Goal: Transaction & Acquisition: Purchase product/service

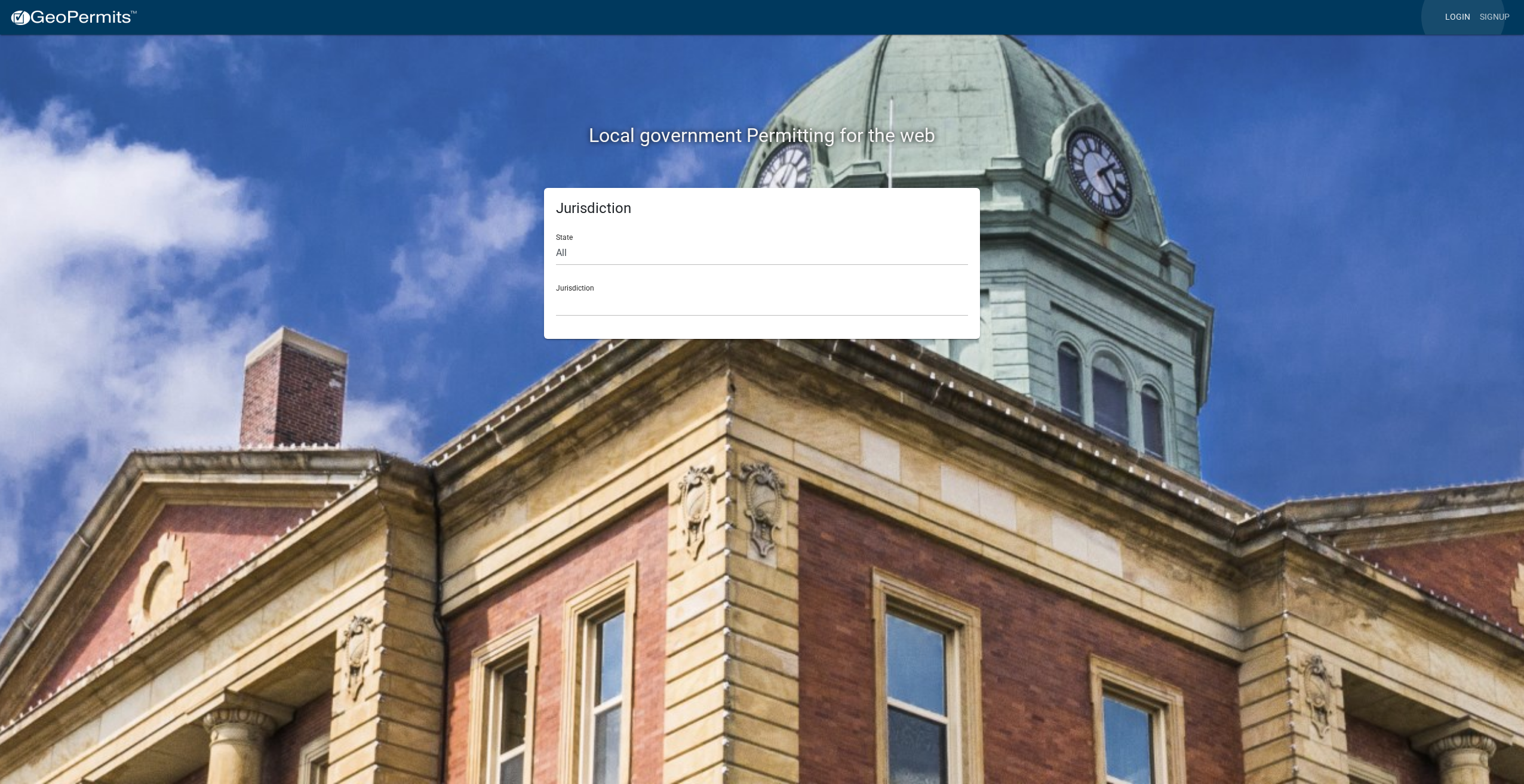
click at [1463, 15] on link "Login" at bounding box center [1457, 17] width 35 height 23
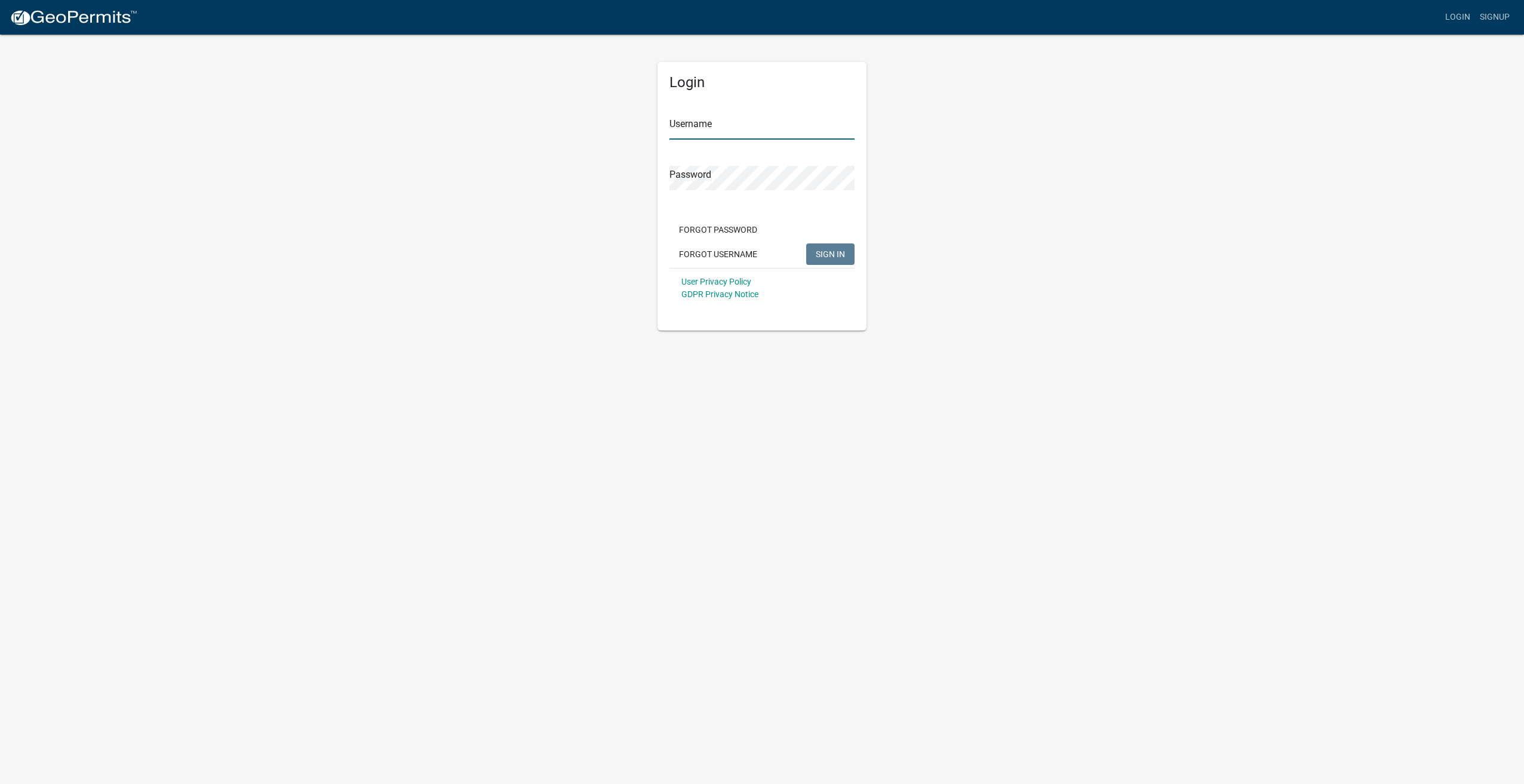
type input "McCallConstruct"
click at [842, 257] on span "SIGN IN" at bounding box center [830, 253] width 29 height 9
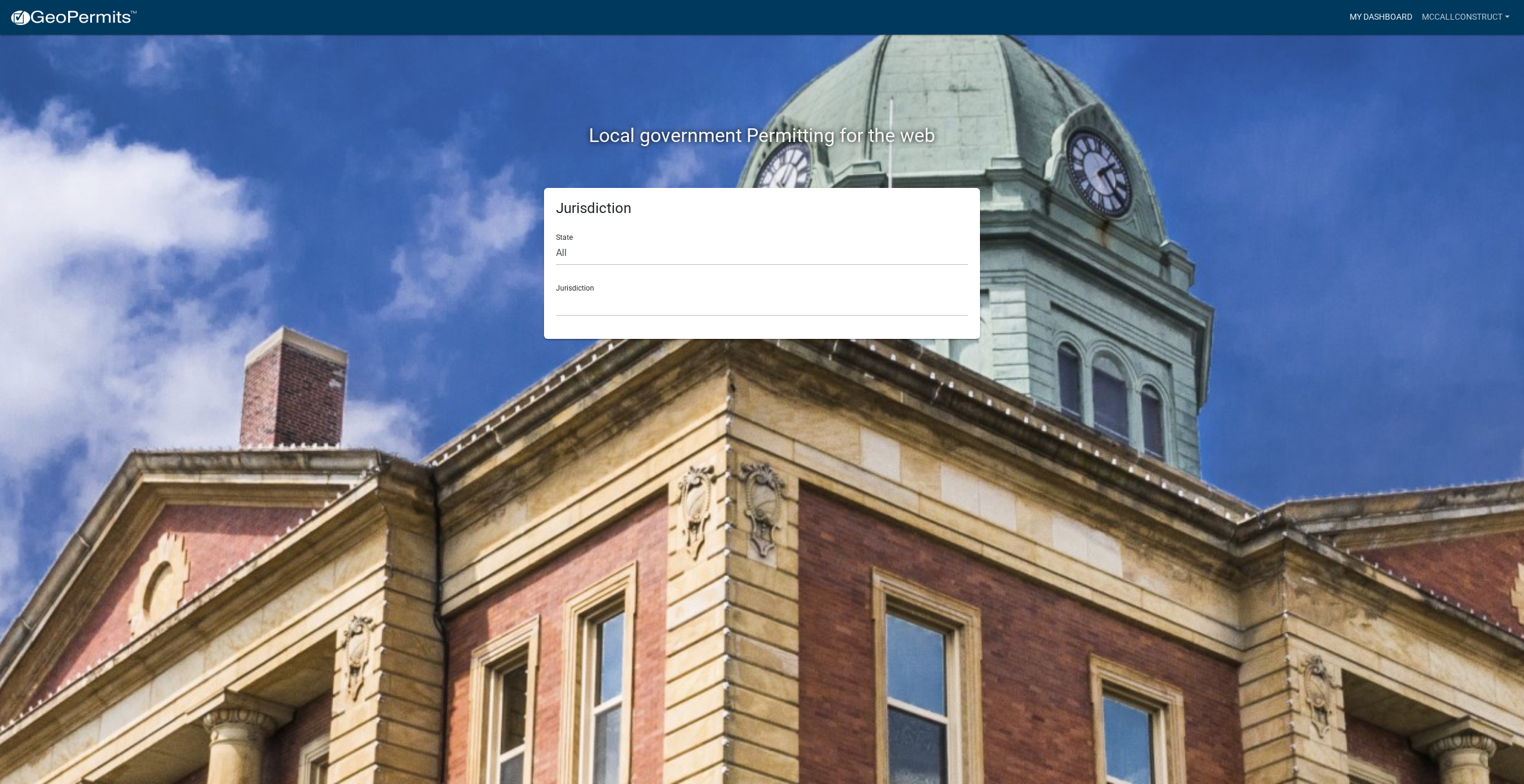
click at [1382, 16] on link "My Dashboard" at bounding box center [1380, 17] width 73 height 23
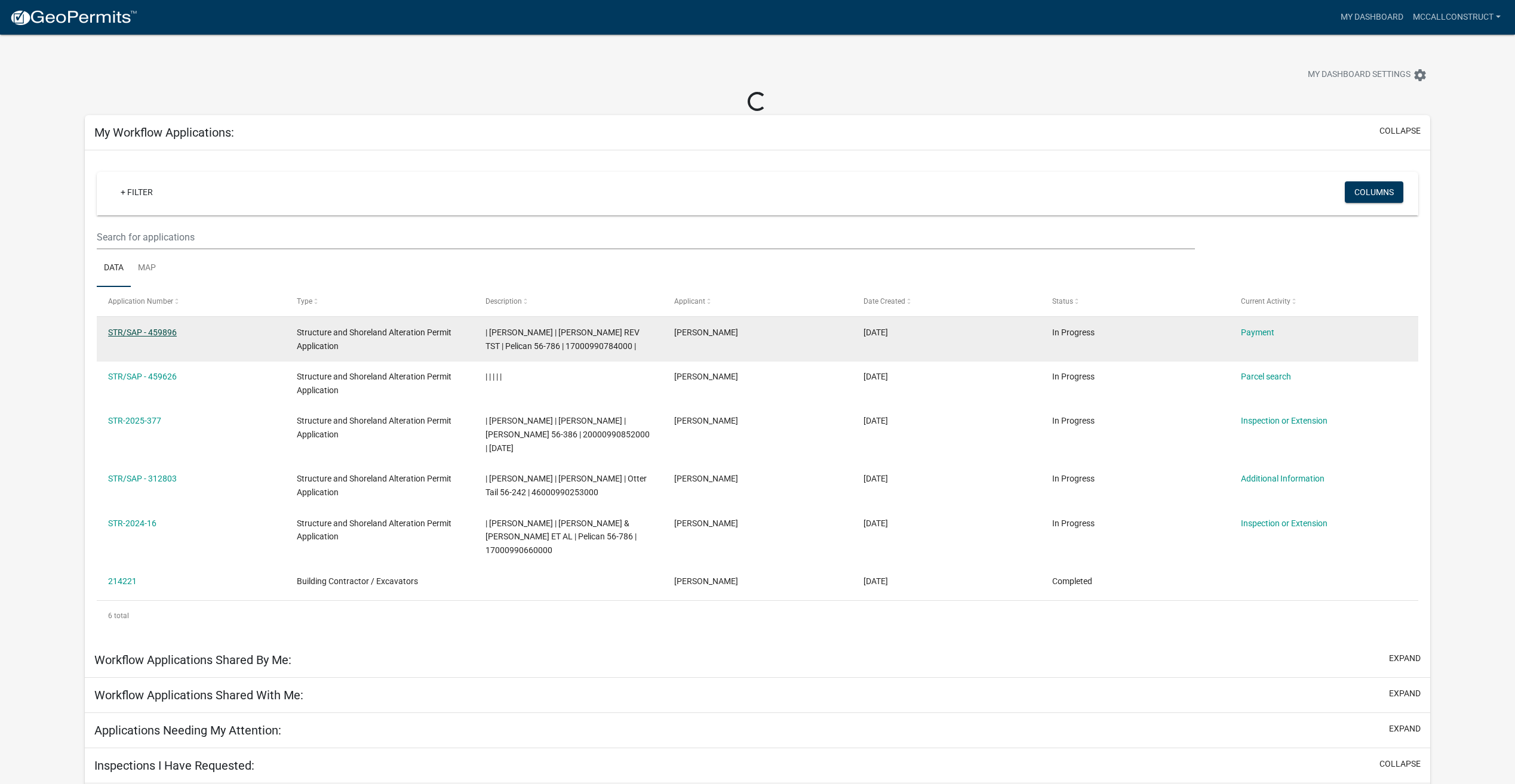
click at [136, 334] on link "STR/SAP - 459896" at bounding box center [142, 332] width 69 height 9
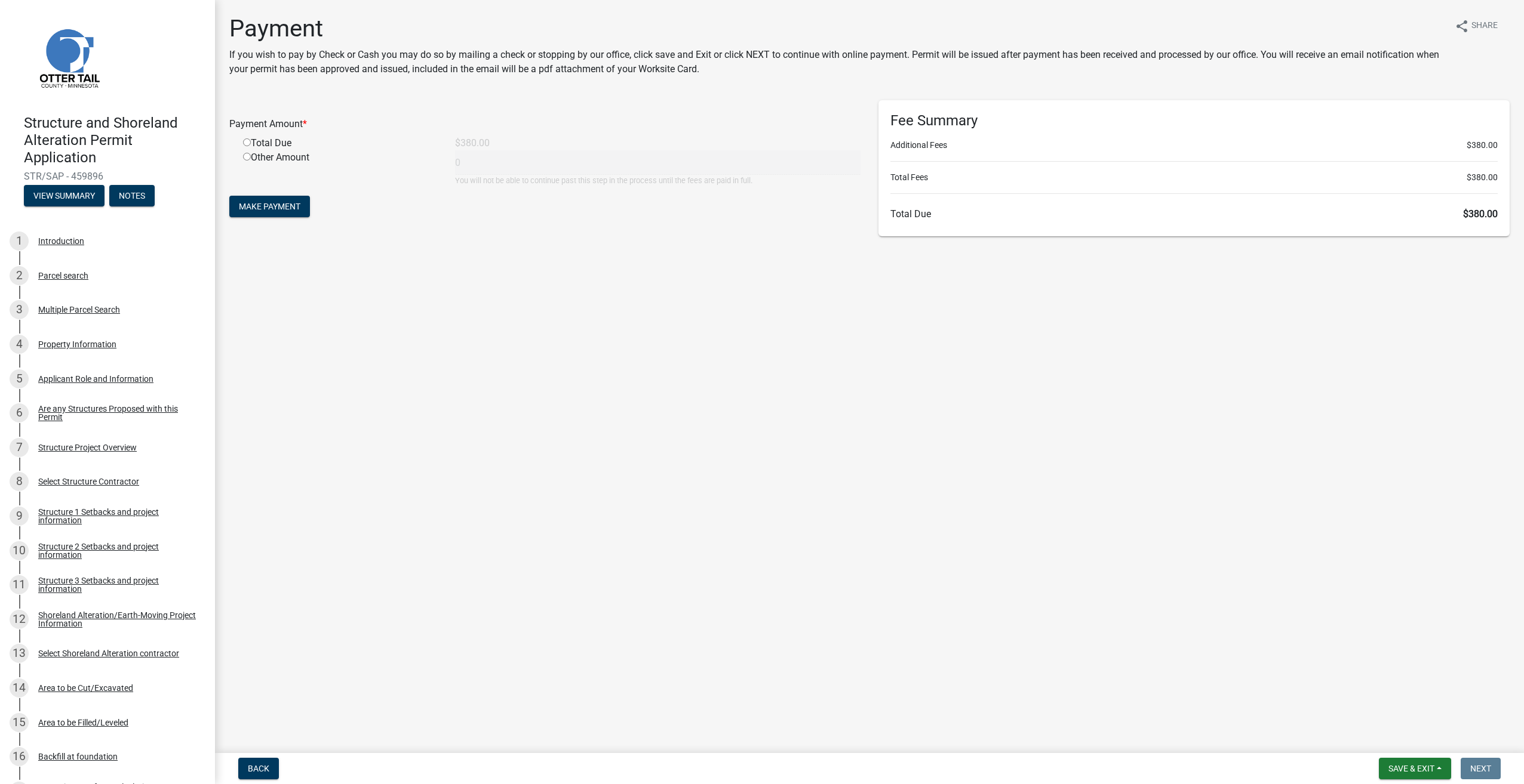
click at [248, 142] on input "radio" at bounding box center [247, 142] width 8 height 8
radio input "true"
type input "380"
click at [281, 207] on span "Make Payment" at bounding box center [269, 206] width 61 height 9
